Goal: Transaction & Acquisition: Purchase product/service

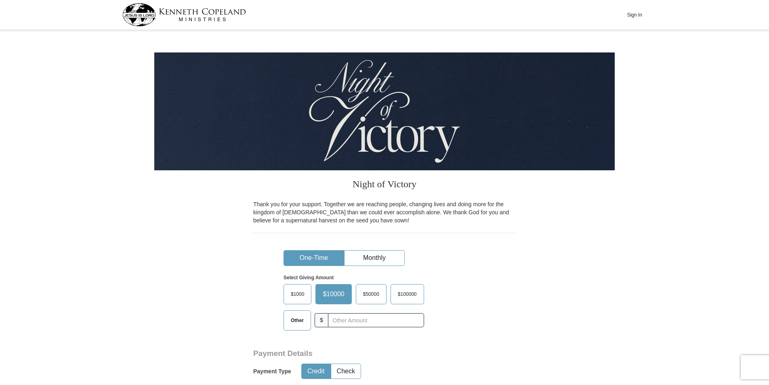
drag, startPoint x: 170, startPoint y: 246, endPoint x: 164, endPoint y: 243, distance: 6.9
drag, startPoint x: 689, startPoint y: 76, endPoint x: 528, endPoint y: 51, distance: 163.5
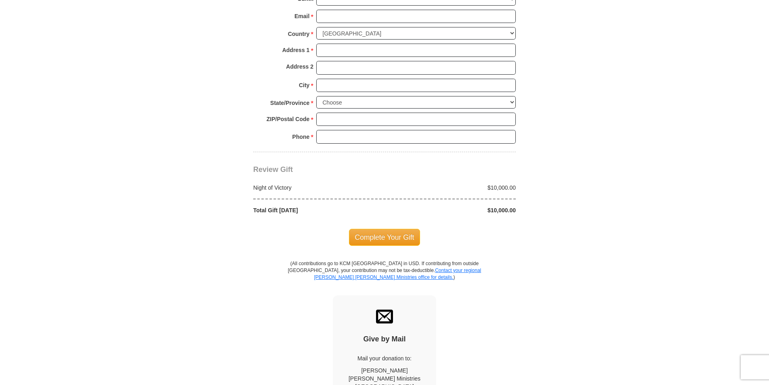
scroll to position [485, 0]
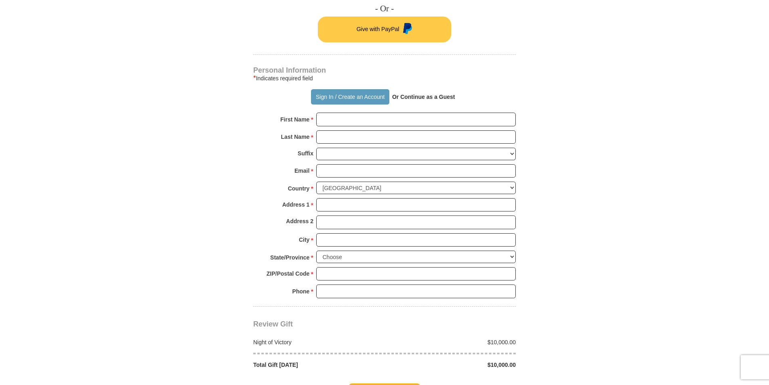
click at [151, 86] on body "Sign In Night of Victory Thank you for your support. Together we are reaching p…" at bounding box center [384, 244] width 769 height 1459
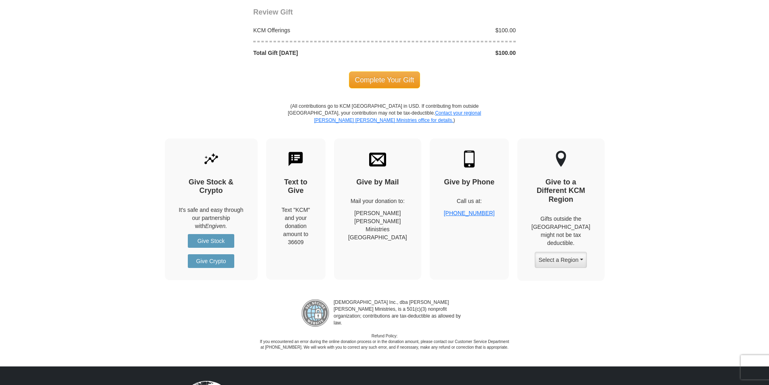
scroll to position [889, 0]
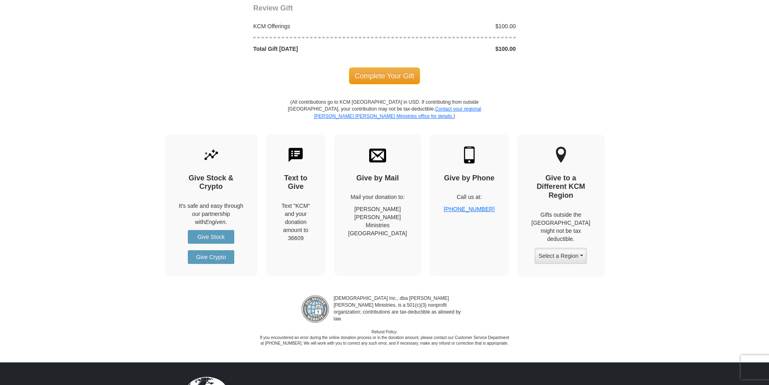
click at [149, 322] on div "[DEMOGRAPHIC_DATA] Inc., dba [PERSON_NAME] [PERSON_NAME] Ministries, is a 501(c…" at bounding box center [384, 318] width 769 height 58
click at [136, 322] on div "[DEMOGRAPHIC_DATA] Inc., dba [PERSON_NAME] [PERSON_NAME] Ministries, is a 501(c…" at bounding box center [384, 318] width 769 height 58
click at [211, 237] on link "Give Stock" at bounding box center [211, 237] width 46 height 14
